Goal: Navigation & Orientation: Understand site structure

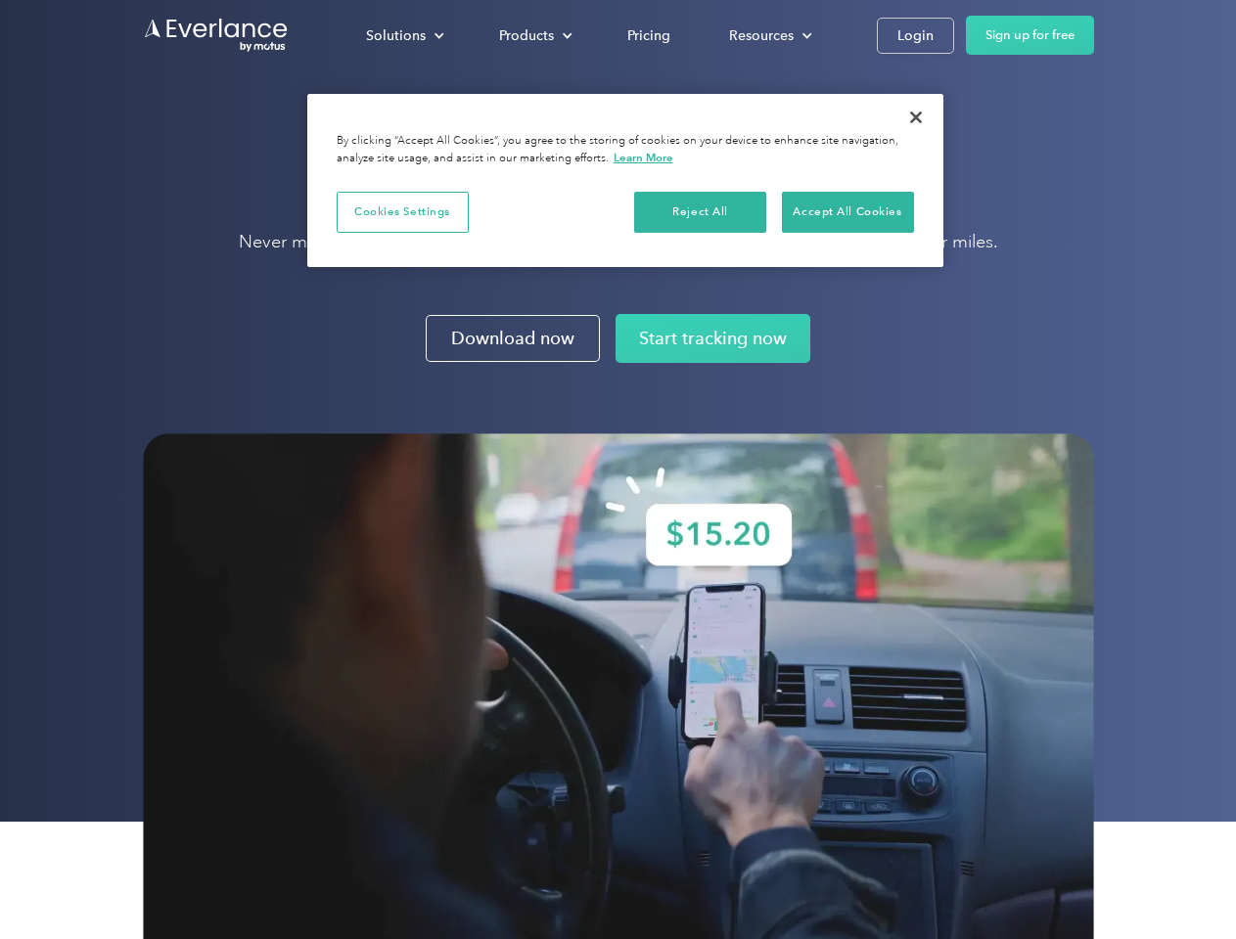
click at [617, 470] on img at bounding box center [618, 710] width 951 height 555
click at [404, 35] on div "Solutions" at bounding box center [396, 35] width 60 height 24
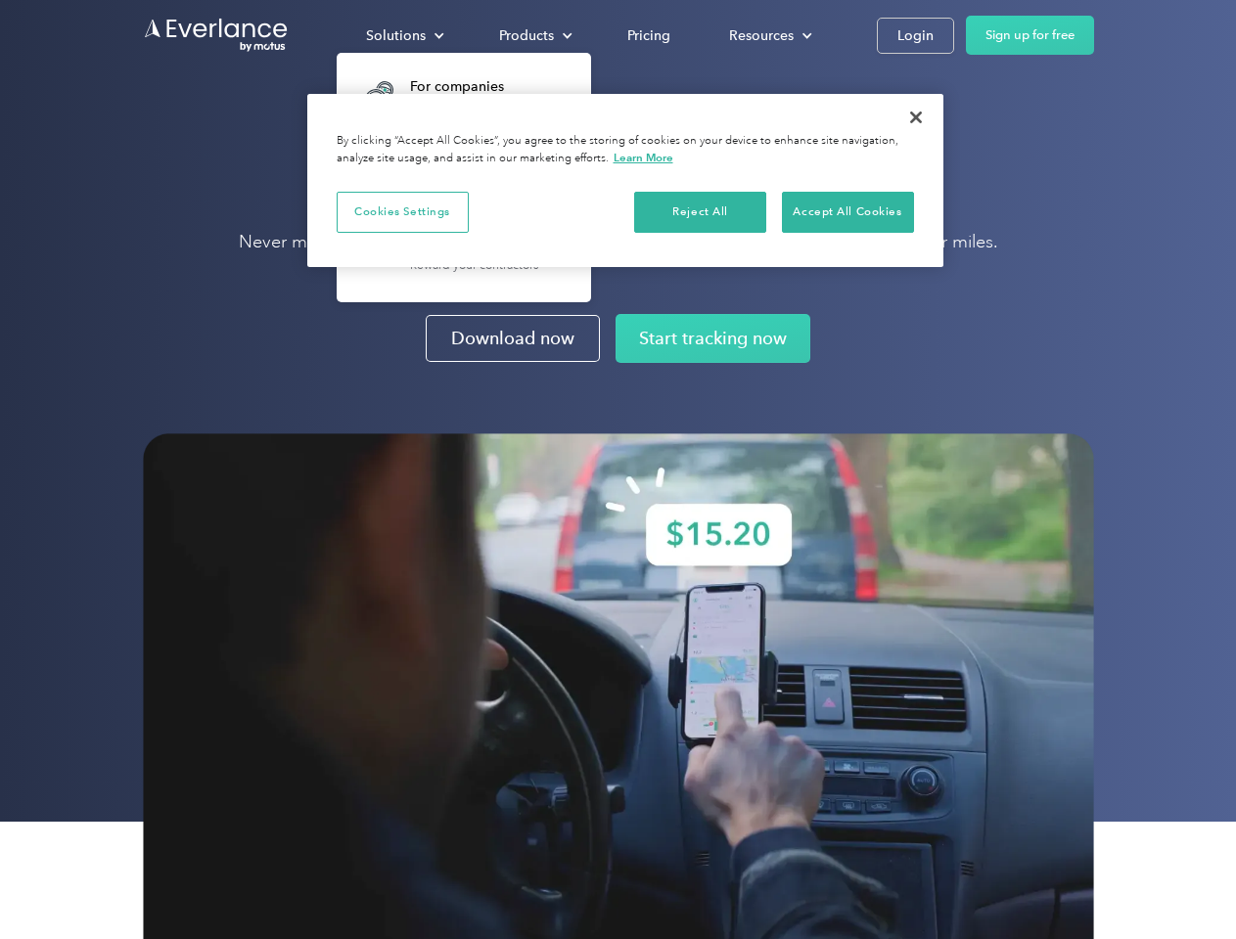
click at [533, 35] on div "Products" at bounding box center [526, 35] width 55 height 24
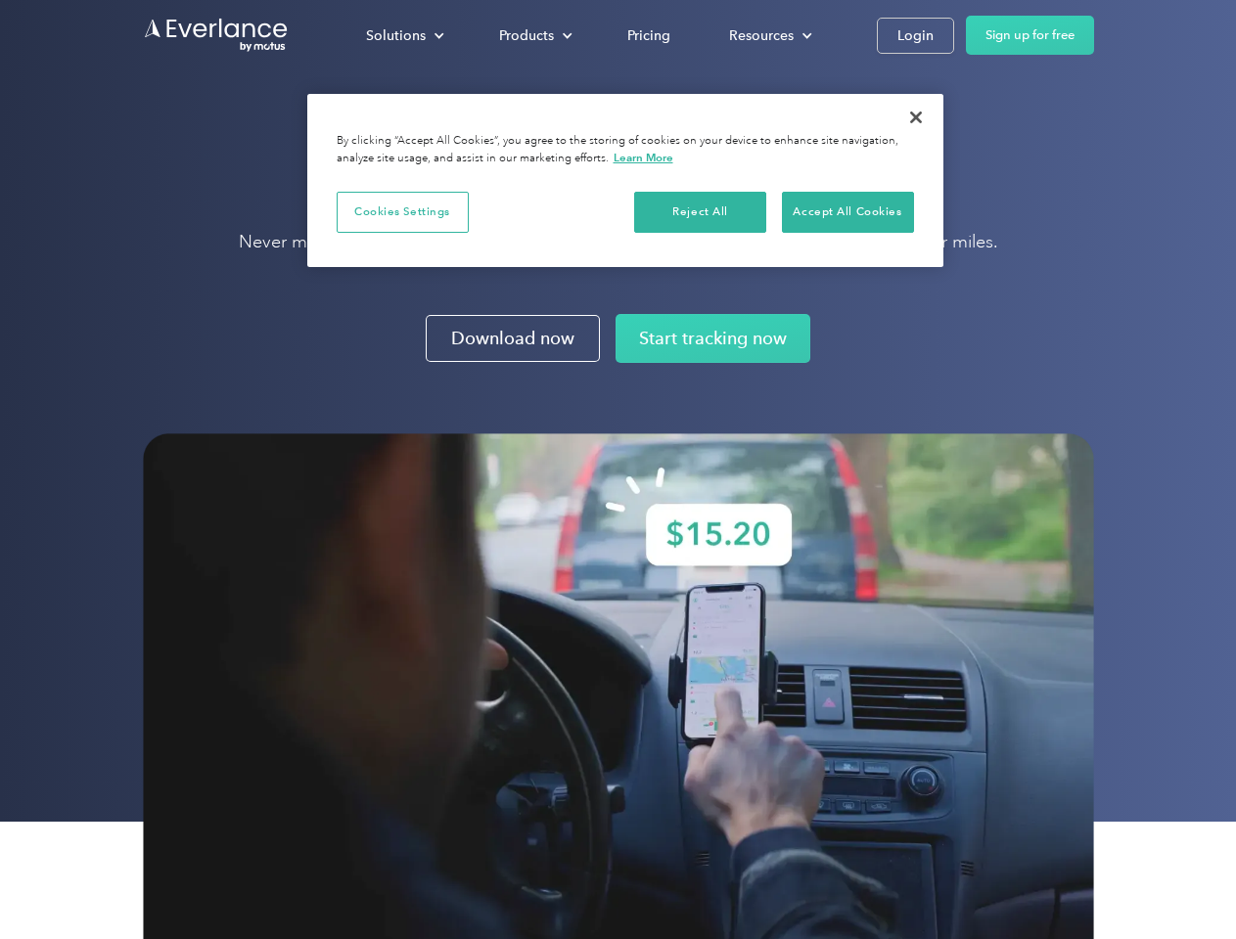
click at [768, 35] on div "Resources" at bounding box center [761, 35] width 65 height 24
click at [402, 211] on button "Cookies Settings" at bounding box center [403, 212] width 132 height 41
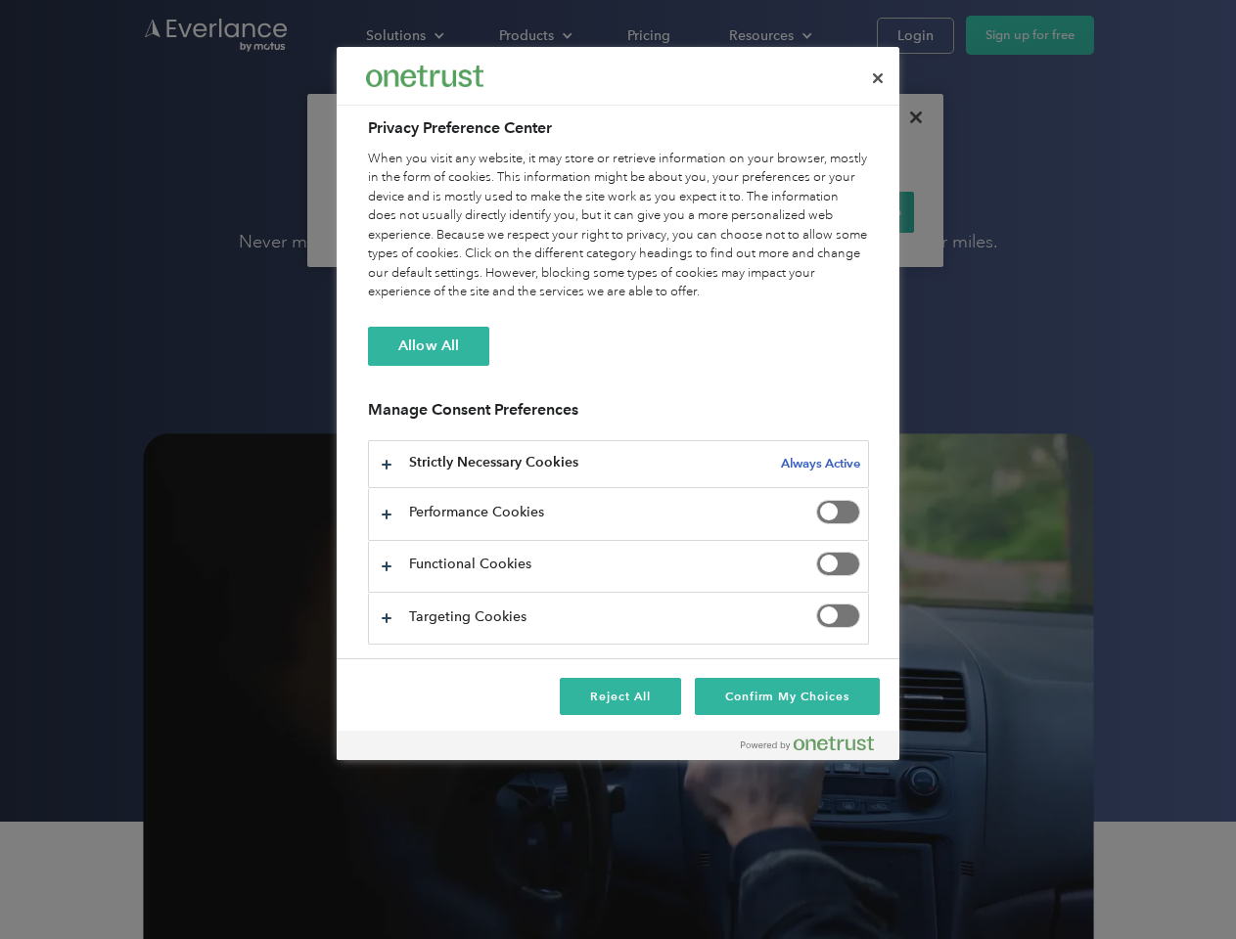
click at [701, 211] on div "When you visit any website, it may store or retrieve information on your browse…" at bounding box center [618, 226] width 501 height 153
click at [847, 211] on div "When you visit any website, it may store or retrieve information on your browse…" at bounding box center [618, 226] width 501 height 153
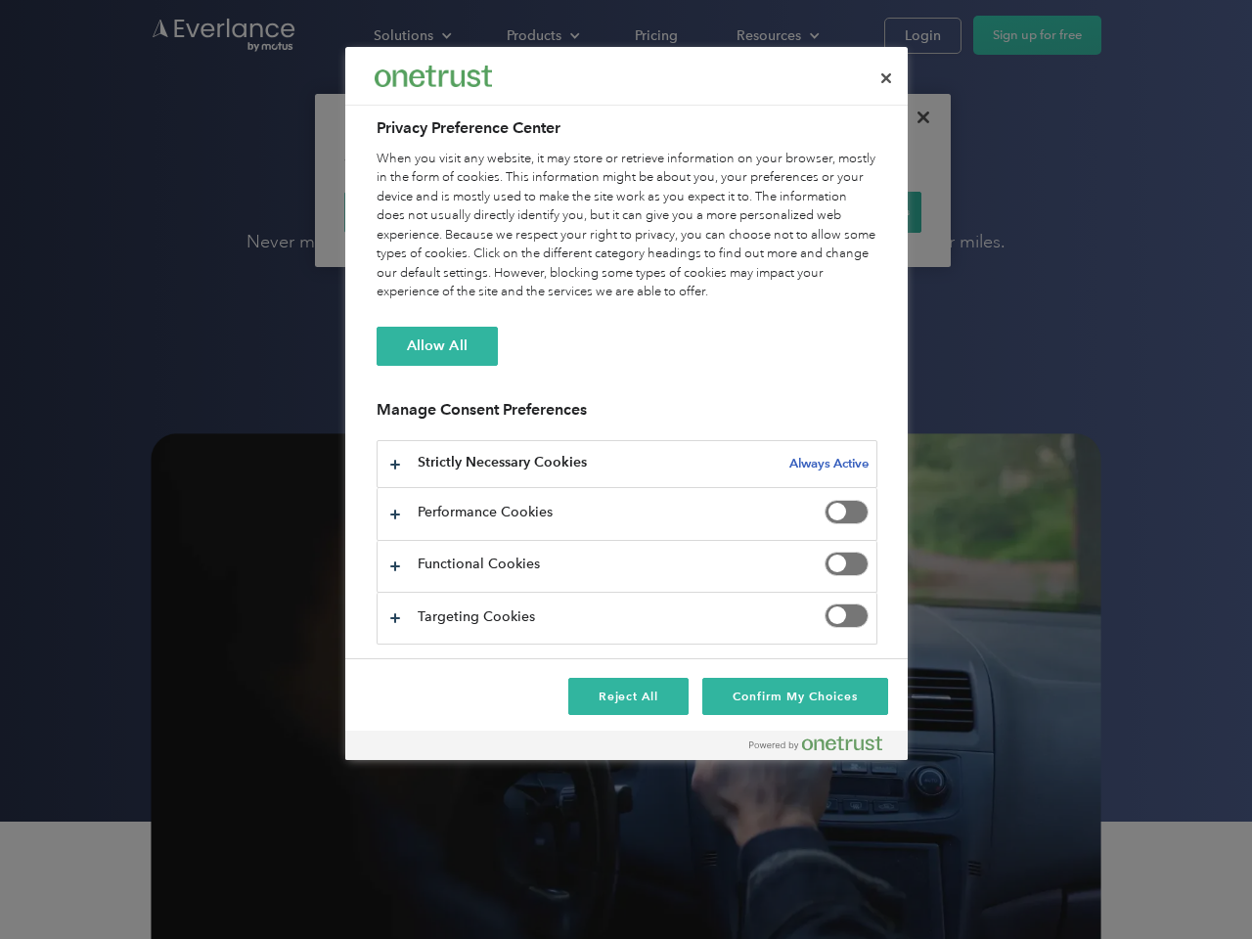
click at [916, 117] on div at bounding box center [626, 469] width 1252 height 939
